Goal: Transaction & Acquisition: Purchase product/service

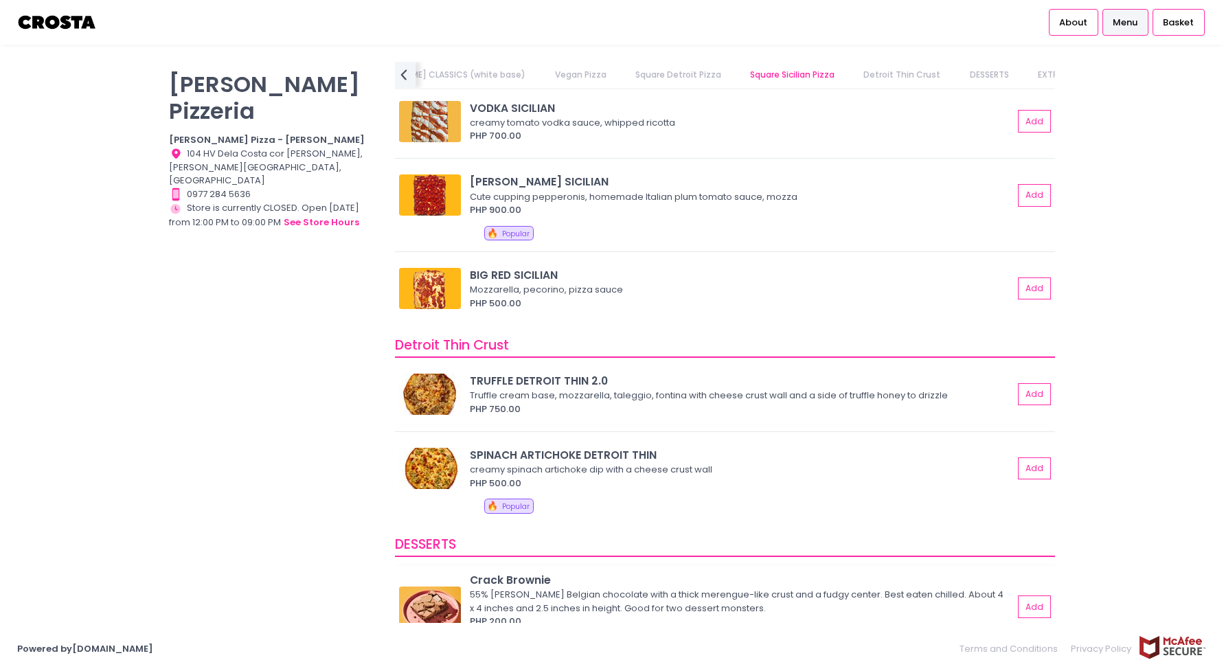
scroll to position [2238, 0]
click at [1027, 469] on button "Add" at bounding box center [1035, 469] width 32 height 23
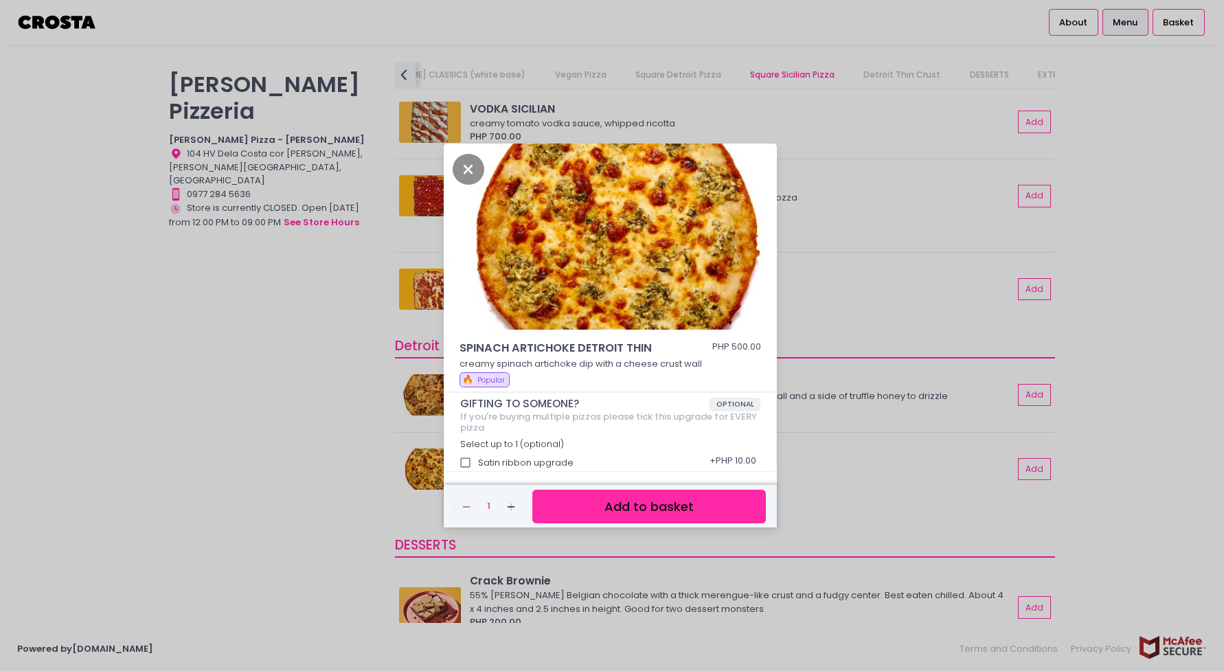
click at [641, 500] on button "Add to basket" at bounding box center [648, 507] width 233 height 34
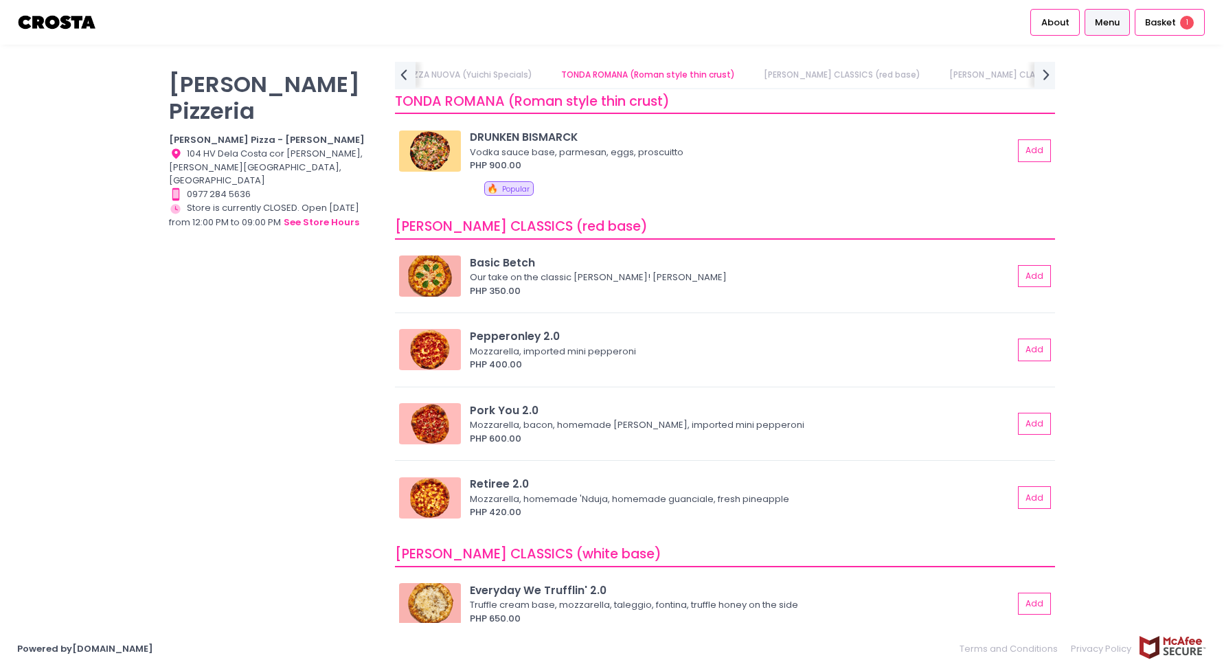
scroll to position [435, 0]
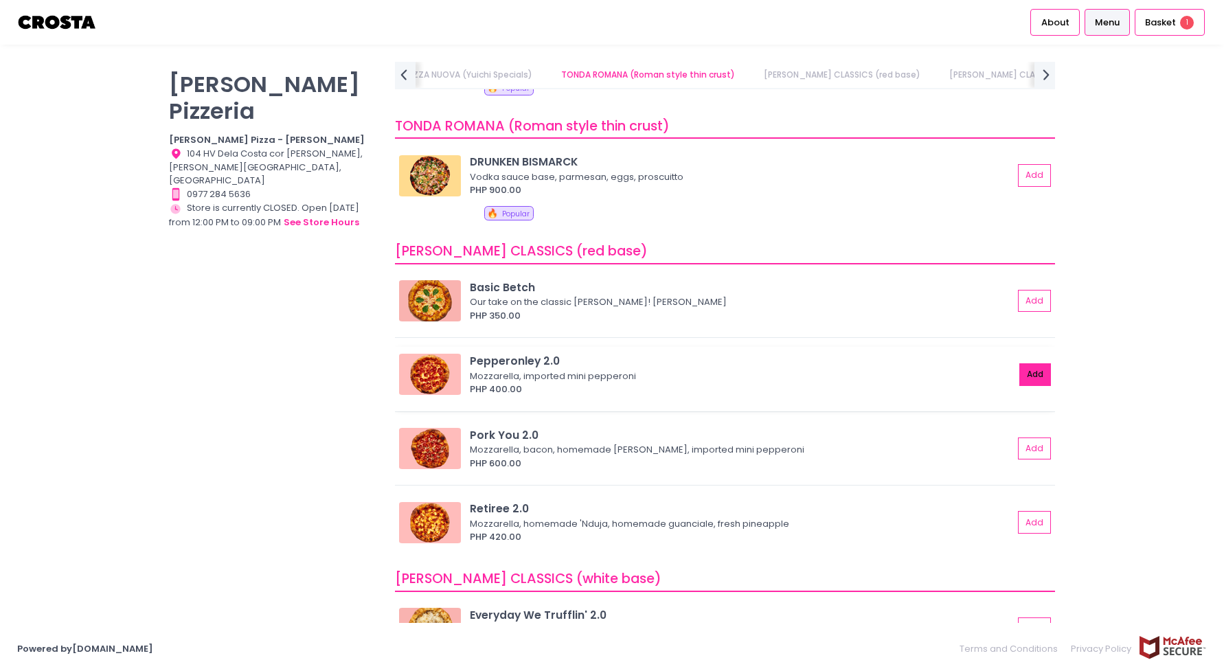
click at [1031, 377] on button "Add" at bounding box center [1035, 374] width 32 height 23
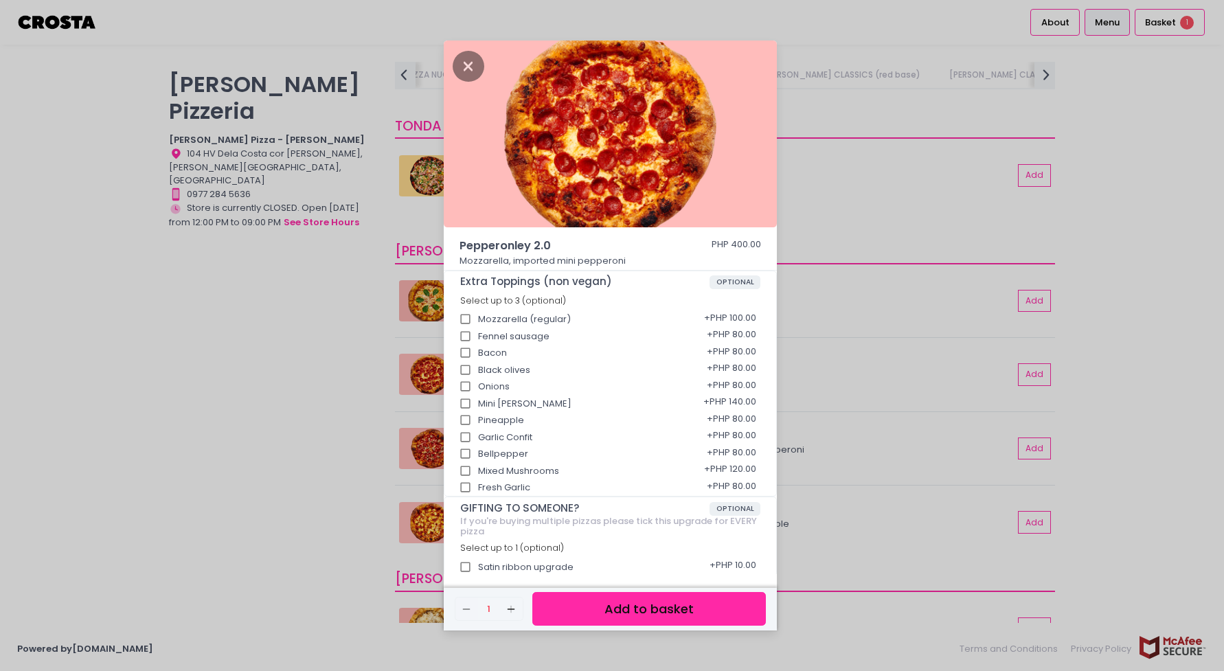
drag, startPoint x: 662, startPoint y: 605, endPoint x: 681, endPoint y: 593, distance: 22.5
click at [661, 605] on button "Add to basket" at bounding box center [648, 609] width 233 height 34
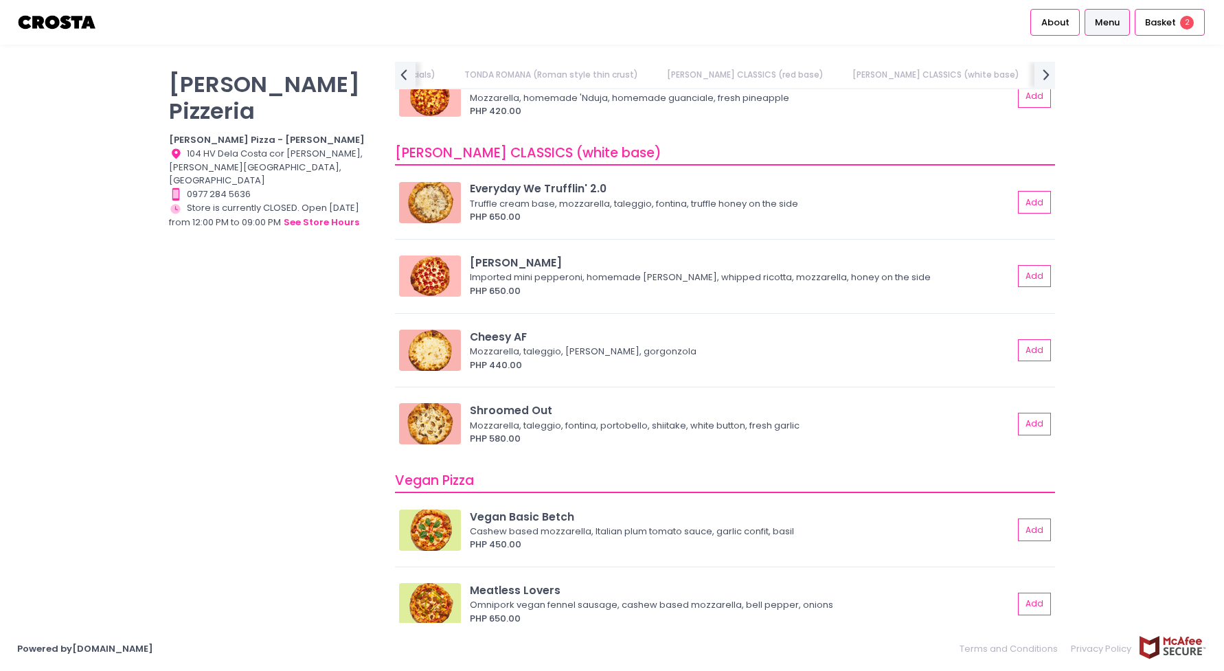
scroll to position [871, 0]
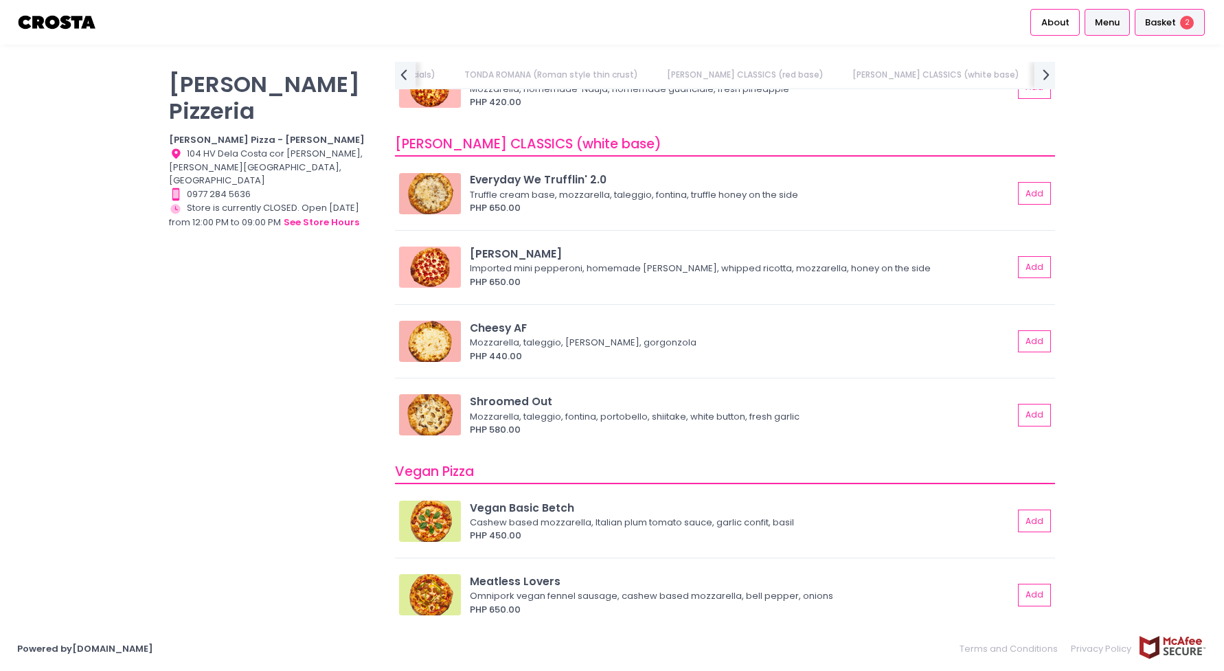
click at [1162, 19] on span "Basket" at bounding box center [1160, 23] width 31 height 14
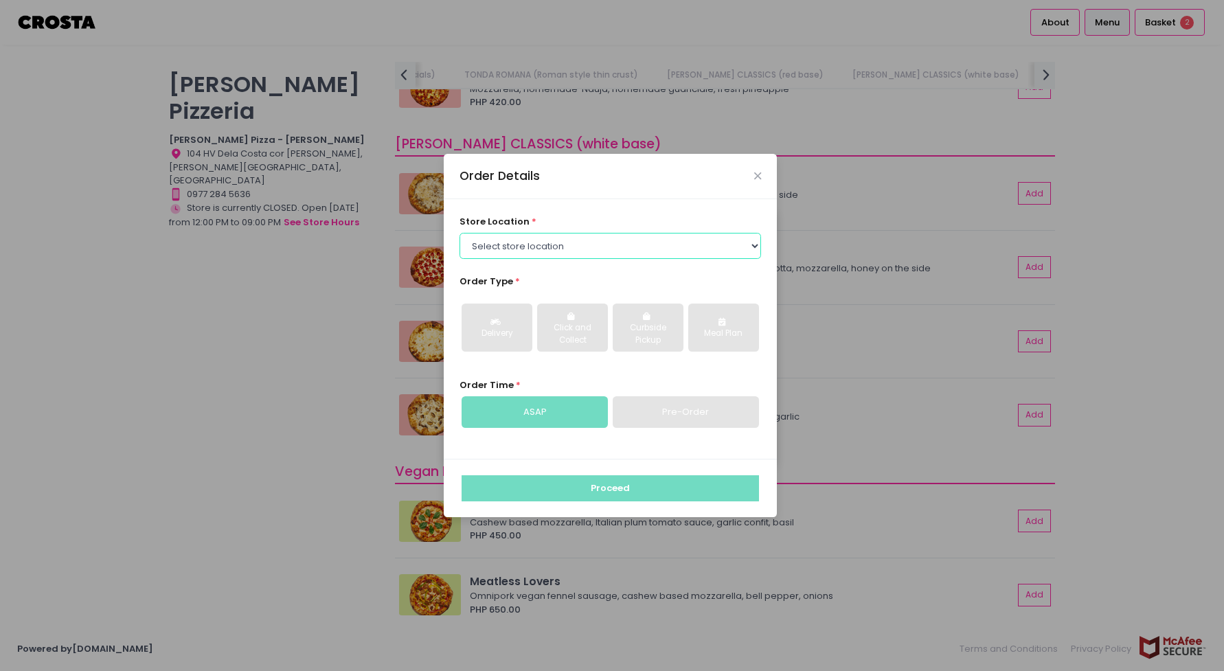
select select "5fabb2e53664a8677beaeb89"
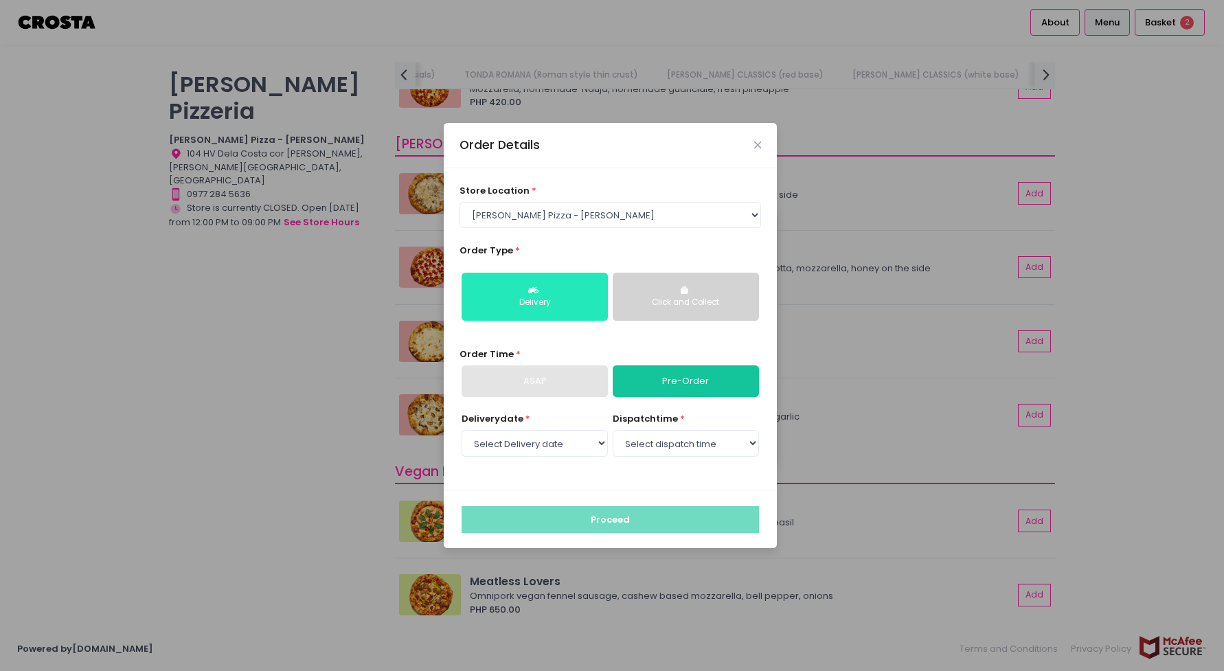
click at [542, 295] on button "Delivery" at bounding box center [534, 297] width 146 height 48
click at [524, 385] on div "ASAP" at bounding box center [534, 381] width 146 height 32
click at [693, 302] on div "Click and Collect" at bounding box center [685, 303] width 127 height 12
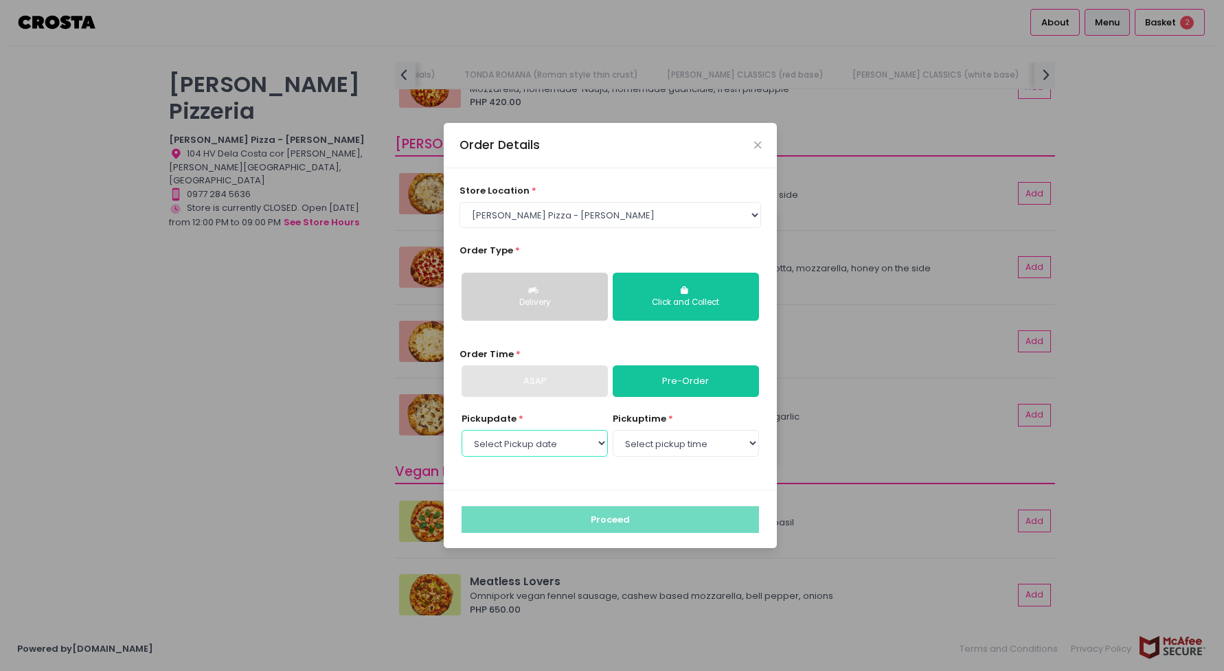
select select "[DATE]"
select select "13:00"
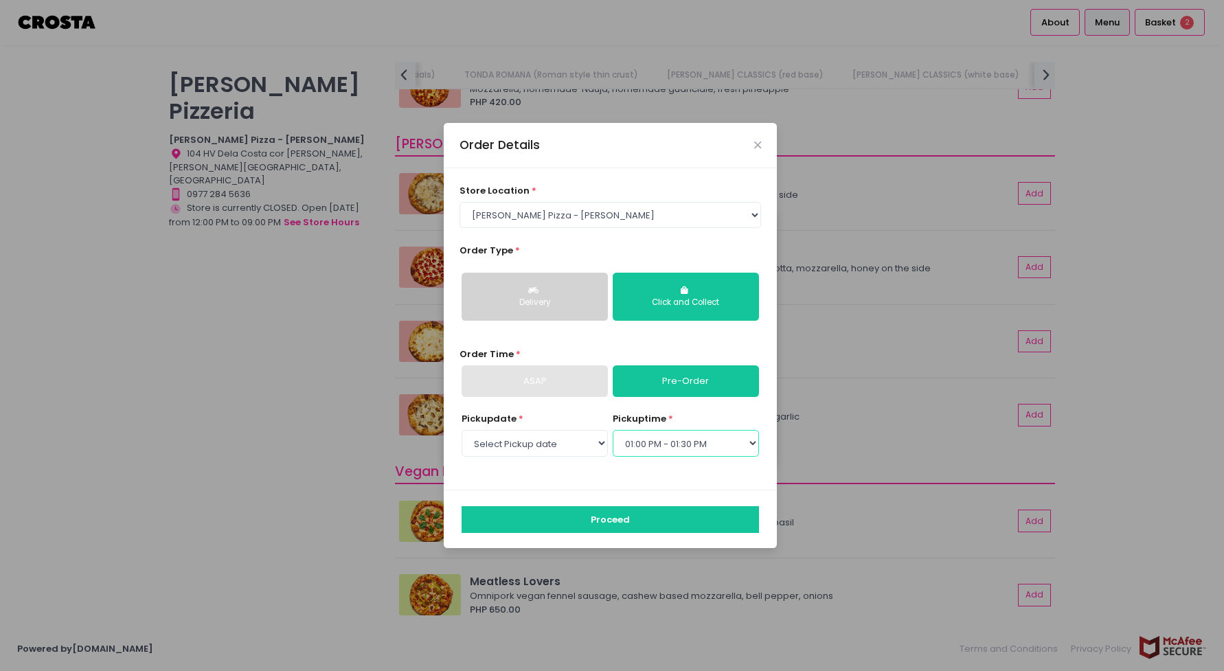
scroll to position [0, 0]
click at [757, 145] on icon "Close" at bounding box center [757, 145] width 7 height 10
